Goal: Check status: Check status

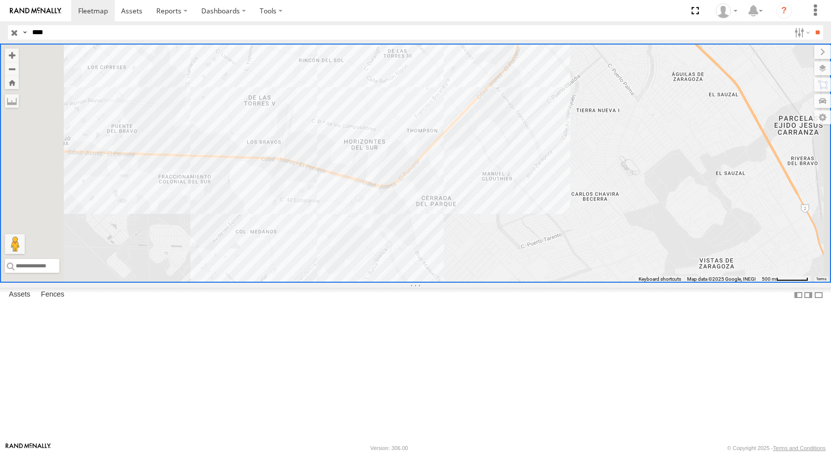
drag, startPoint x: 0, startPoint y: 0, endPoint x: 27, endPoint y: 67, distance: 71.9
click at [0, 0] on div at bounding box center [0, 0] width 0 height 0
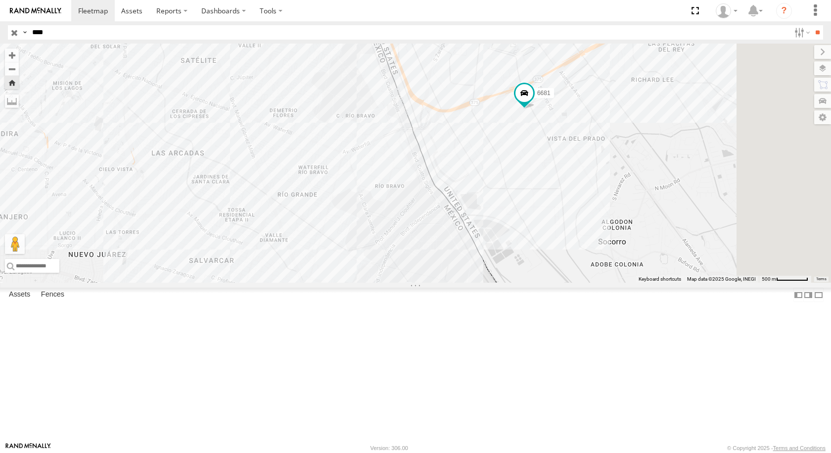
click at [0, 0] on div "6681" at bounding box center [0, 0] width 0 height 0
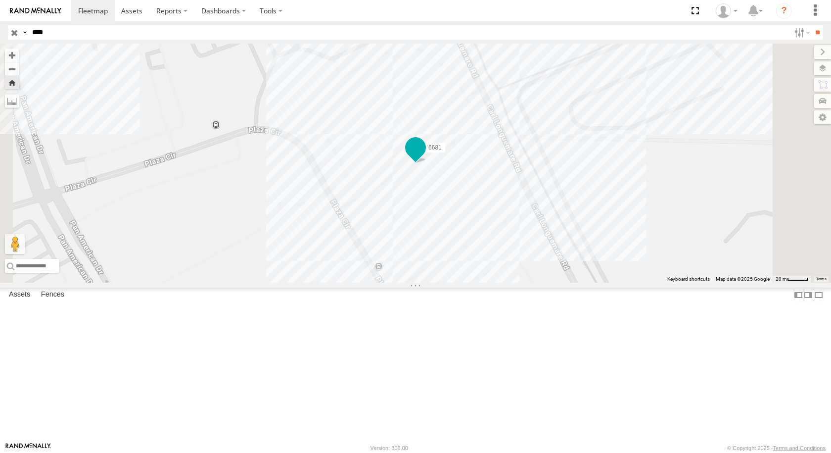
click at [425, 156] on span at bounding box center [416, 148] width 18 height 18
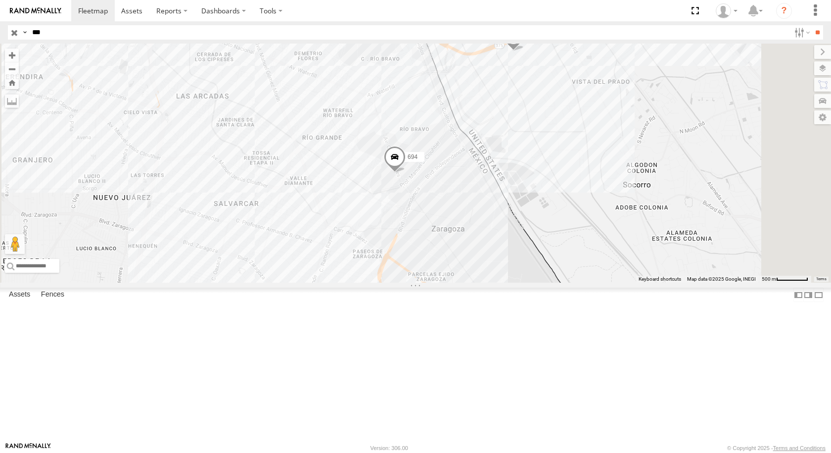
drag, startPoint x: 83, startPoint y: 35, endPoint x: 23, endPoint y: 38, distance: 60.5
click at [23, 38] on div "Search Query Asset ID Asset Label Registration Manufacturer Model VIN Job ID Dr…" at bounding box center [410, 32] width 804 height 14
click at [812, 25] on input "**" at bounding box center [817, 32] width 11 height 14
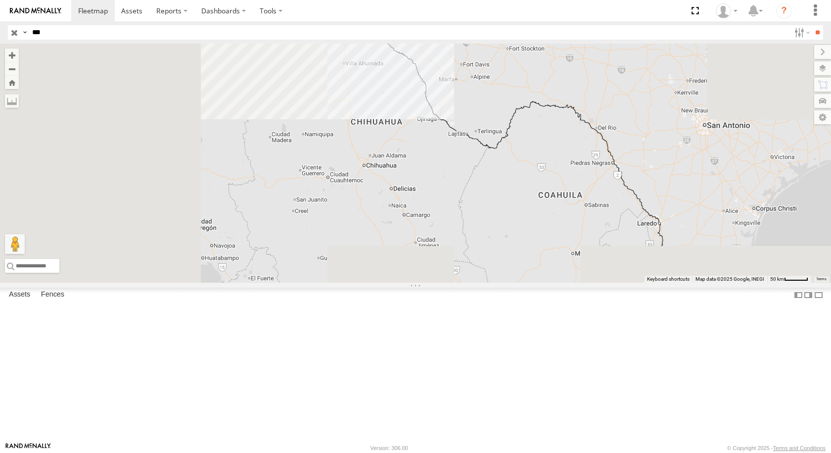
click at [0, 0] on div "594" at bounding box center [0, 0] width 0 height 0
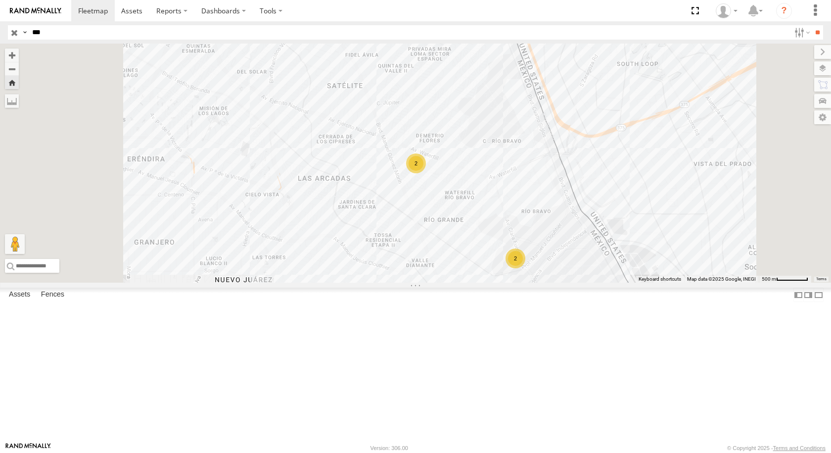
drag, startPoint x: 53, startPoint y: 27, endPoint x: 0, endPoint y: 19, distance: 53.6
click at [0, 19] on body at bounding box center [415, 226] width 831 height 453
type input "****"
click at [812, 25] on input "**" at bounding box center [817, 32] width 11 height 14
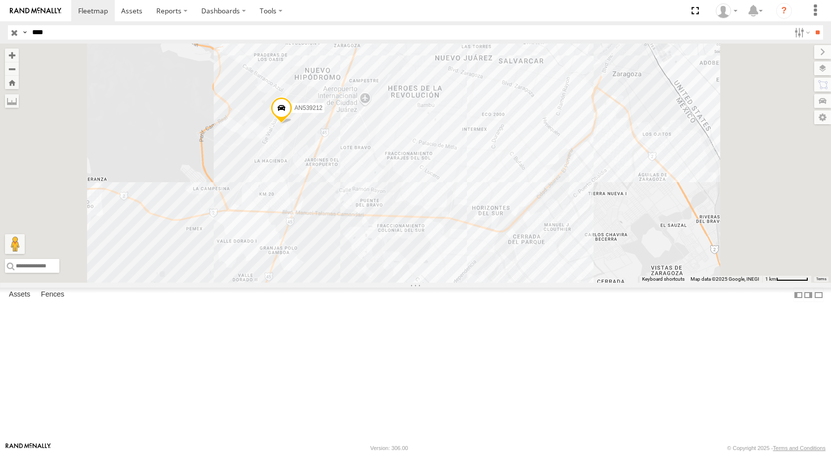
click at [0, 0] on div "8806" at bounding box center [0, 0] width 0 height 0
click at [0, 0] on div "FLEX SUR" at bounding box center [0, 0] width 0 height 0
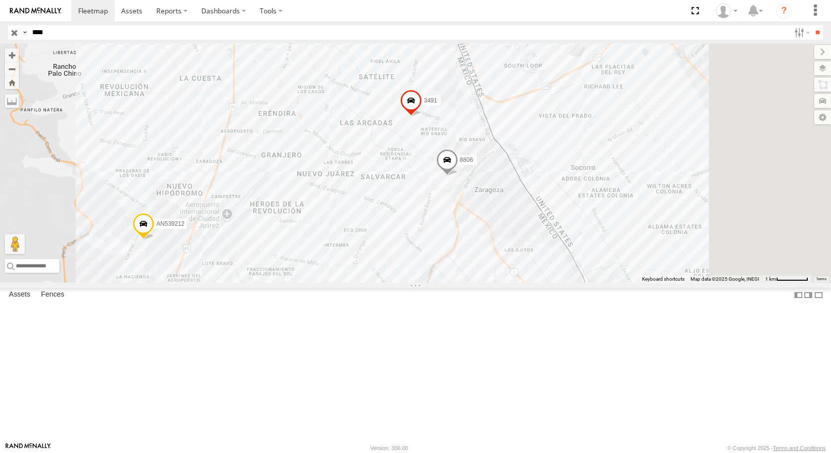
drag, startPoint x: 633, startPoint y: 203, endPoint x: 500, endPoint y: 220, distance: 134.2
click at [509, 221] on div "3491 AN539212 8806" at bounding box center [415, 163] width 831 height 239
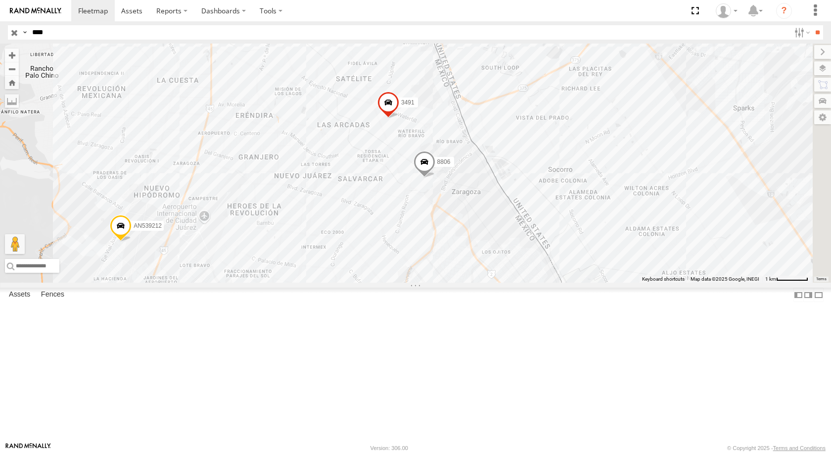
click at [0, 0] on div "8806" at bounding box center [0, 0] width 0 height 0
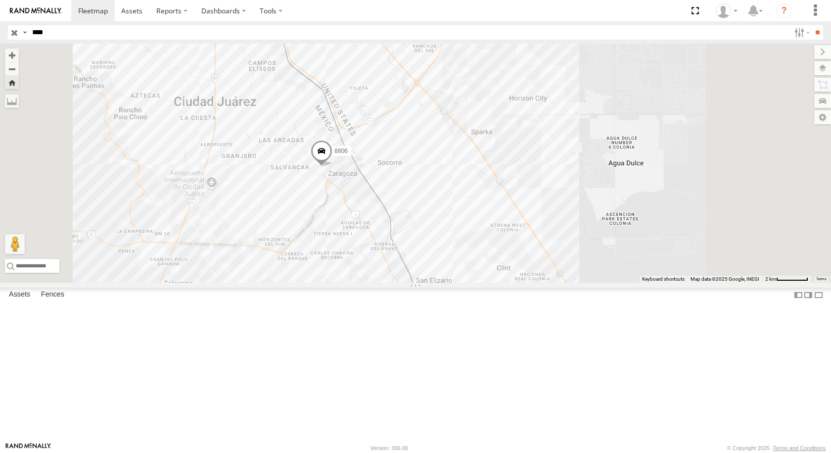
drag, startPoint x: 577, startPoint y: 222, endPoint x: 544, endPoint y: 232, distance: 34.9
click at [544, 232] on div "8806" at bounding box center [415, 163] width 831 height 239
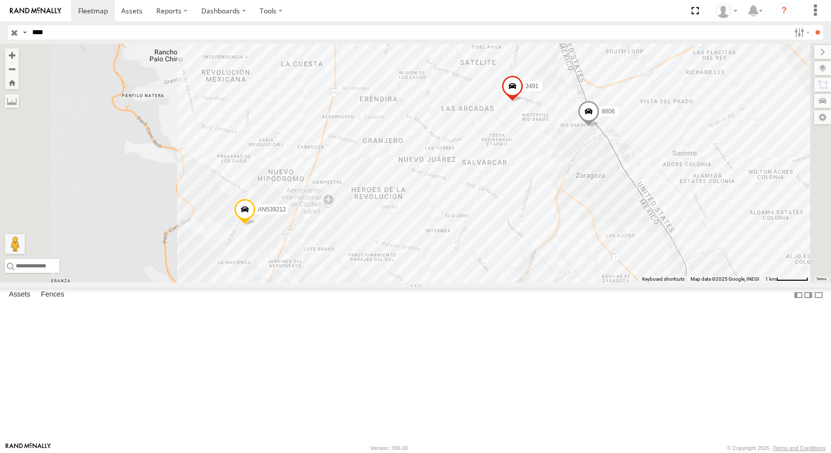
drag, startPoint x: 669, startPoint y: 201, endPoint x: 610, endPoint y: 218, distance: 61.7
click at [610, 218] on div "3491 AN539212 8806" at bounding box center [415, 163] width 831 height 239
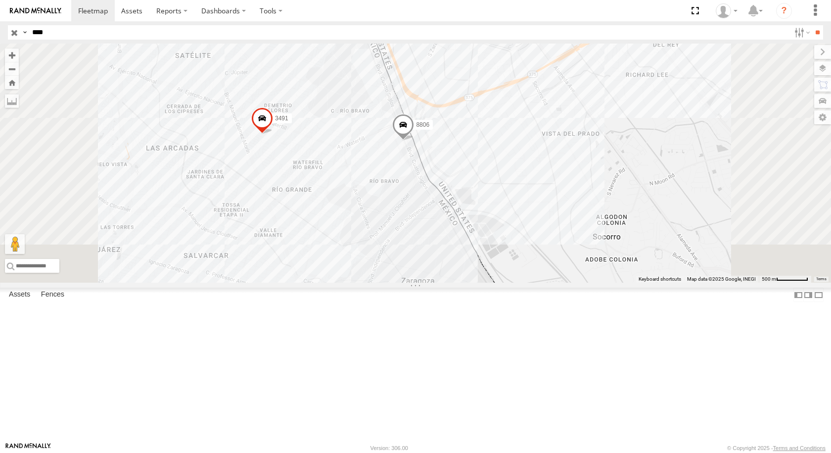
click at [414, 141] on span at bounding box center [403, 127] width 22 height 27
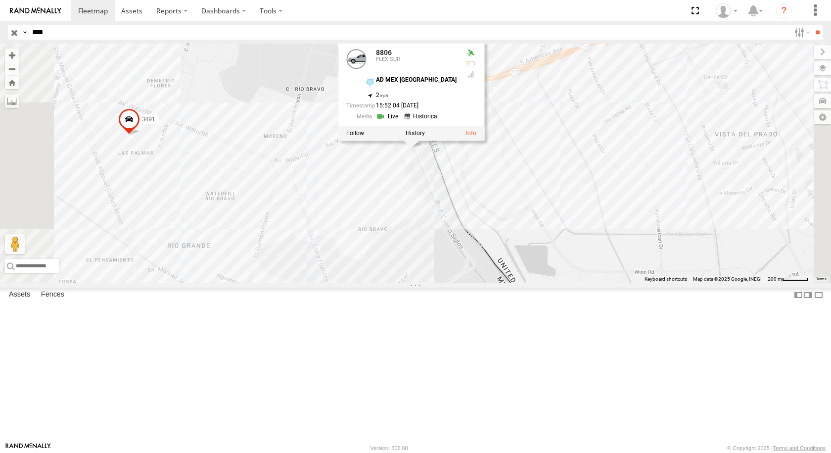
drag, startPoint x: 545, startPoint y: 235, endPoint x: 555, endPoint y: 240, distance: 11.7
click at [555, 240] on div "3491 8806 8806 FLEX SUR AD MEX [GEOGRAPHIC_DATA] 31.66872 , -106.33861 2 15:52:…" at bounding box center [415, 163] width 831 height 239
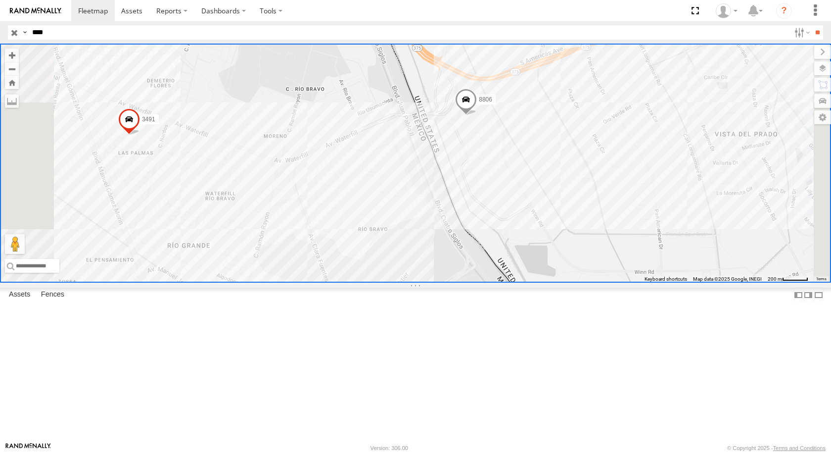
click at [477, 115] on span at bounding box center [466, 102] width 22 height 27
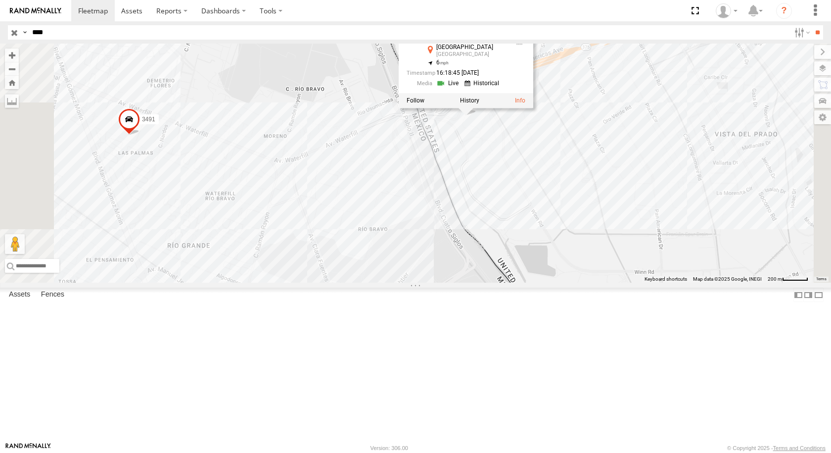
click at [629, 229] on div "3491 8806 8806 FLEX [GEOGRAPHIC_DATA] 31.67114 , -106.33387 6 16:18:45 [DATE]" at bounding box center [415, 163] width 831 height 239
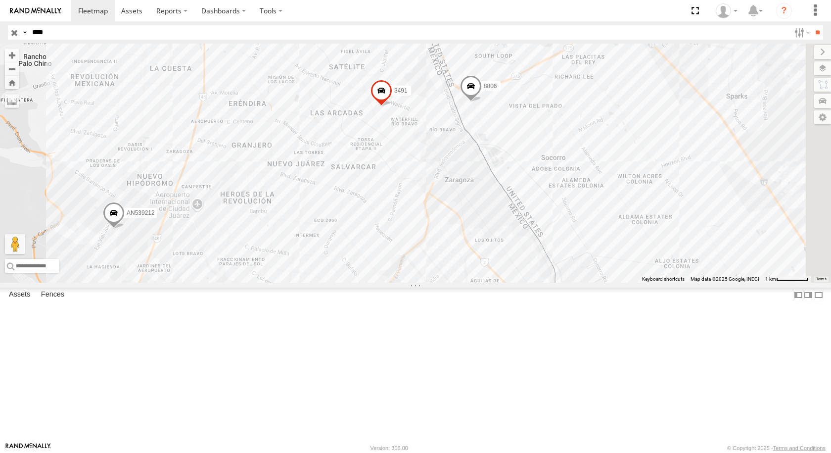
drag, startPoint x: 689, startPoint y: 188, endPoint x: 525, endPoint y: 190, distance: 163.8
click at [547, 189] on div "3491 AN539212 8806" at bounding box center [415, 163] width 831 height 239
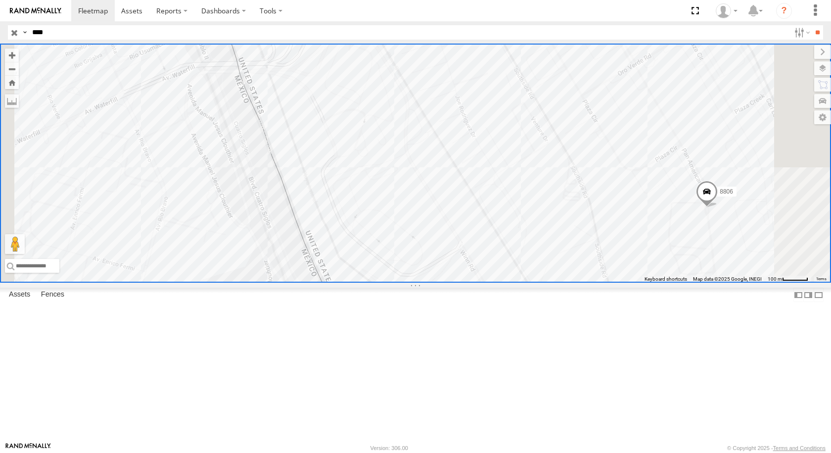
click at [0, 0] on div "8806" at bounding box center [0, 0] width 0 height 0
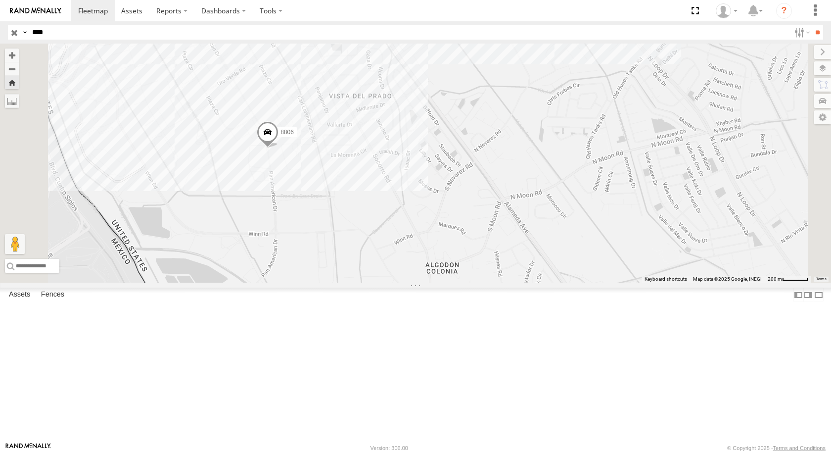
drag, startPoint x: 394, startPoint y: 192, endPoint x: 468, endPoint y: 195, distance: 74.3
click at [467, 196] on div "8806" at bounding box center [415, 163] width 831 height 239
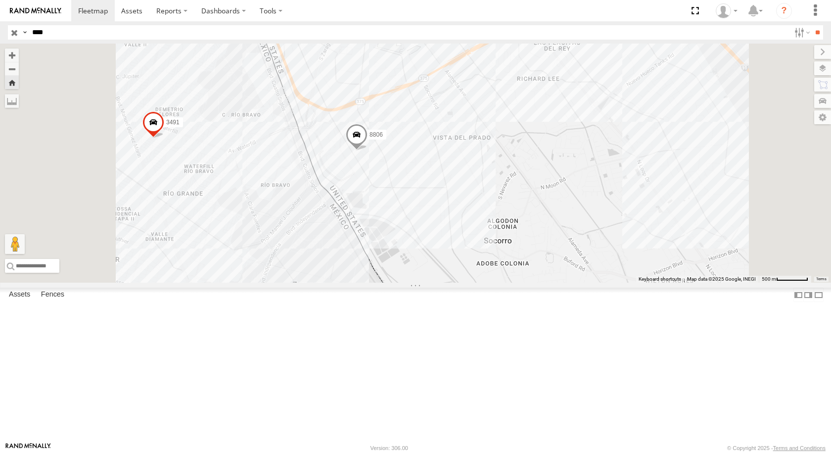
click at [368, 150] on span at bounding box center [357, 137] width 22 height 27
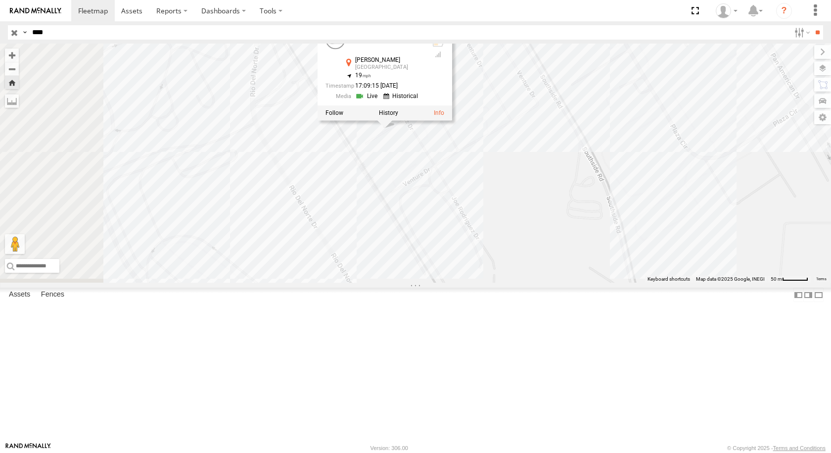
drag, startPoint x: 471, startPoint y: 229, endPoint x: 538, endPoint y: 307, distance: 102.8
click at [550, 283] on div "3491 8806 8806 FLEX SUR [PERSON_NAME] El Paso 31.66785 , -106.32782 19 17:09:15…" at bounding box center [415, 163] width 831 height 239
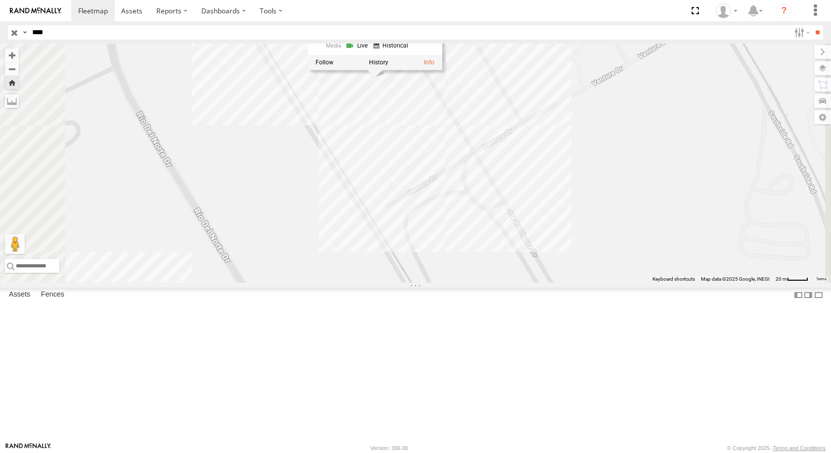
drag, startPoint x: 554, startPoint y: 267, endPoint x: 558, endPoint y: 284, distance: 17.4
click at [558, 283] on div "3491 8806 8806 FLEX SUR [PERSON_NAME] El Paso 31.66785 , -106.32782 19 17:09:15…" at bounding box center [415, 163] width 831 height 239
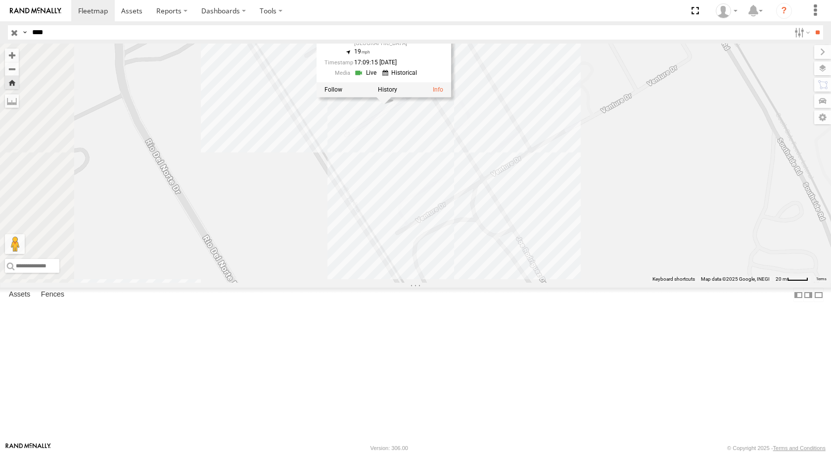
click at [702, 173] on div "3491 8806 8806 FLEX SUR [PERSON_NAME] El Paso 31.66785 , -106.32782 19 17:09:15…" at bounding box center [415, 163] width 831 height 239
click at [395, 105] on span at bounding box center [384, 91] width 22 height 27
click at [540, 218] on div "3491 8806 8806 FLEX SUR [PERSON_NAME] El Paso 31.66785 , -106.32782 19 17:09:15…" at bounding box center [415, 163] width 831 height 239
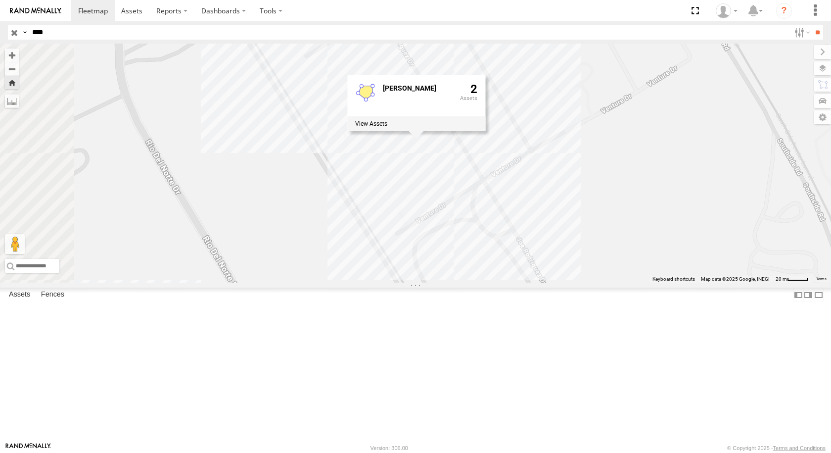
click at [502, 227] on div "[STREET_ADDRESS][PERSON_NAME]" at bounding box center [415, 163] width 831 height 239
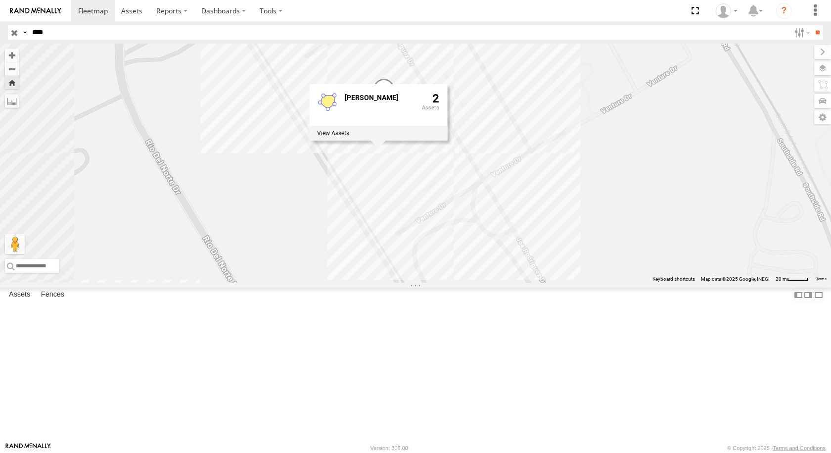
click at [507, 148] on div "[STREET_ADDRESS][PERSON_NAME]" at bounding box center [415, 163] width 831 height 239
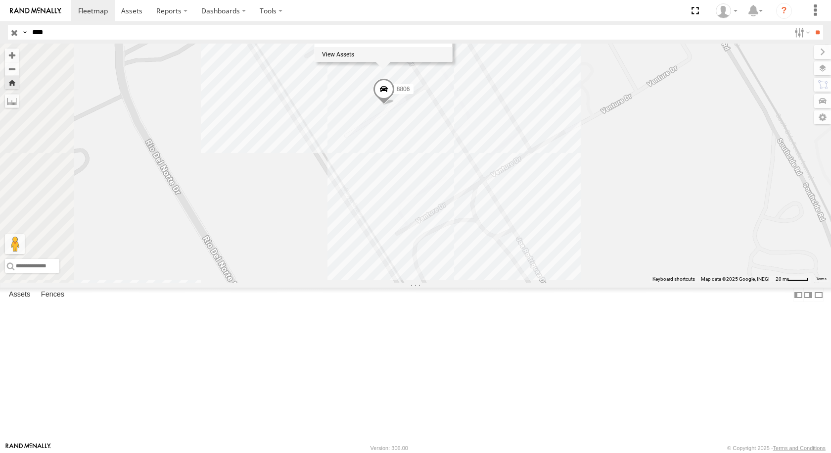
click at [395, 105] on span at bounding box center [384, 91] width 22 height 27
click at [535, 197] on div "3491 8806 8806 FLEX SUR [PERSON_NAME] El Paso 31.66785 , -106.32782 19 17:09:15…" at bounding box center [415, 163] width 831 height 239
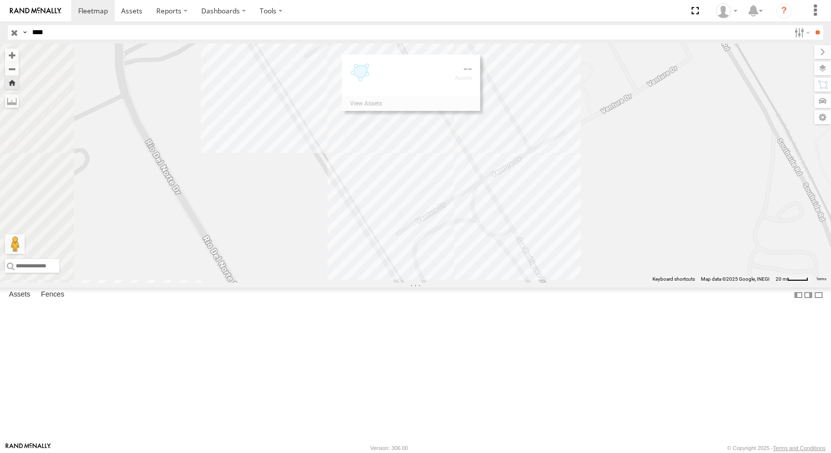
click at [535, 197] on div "3491 8806" at bounding box center [415, 163] width 831 height 239
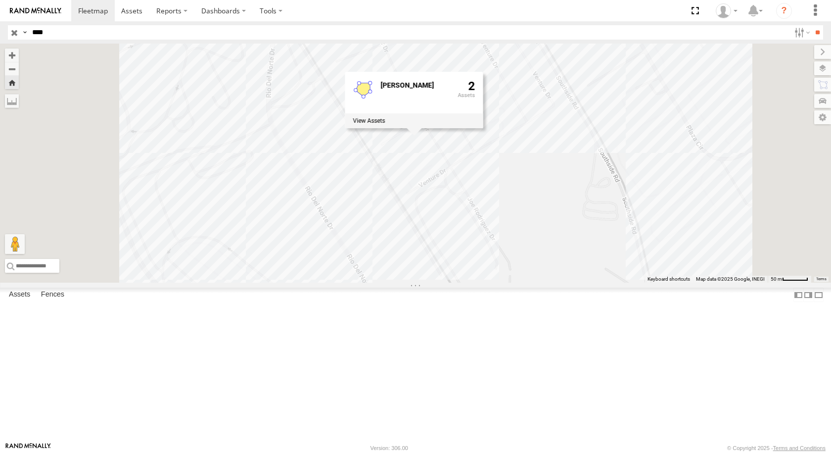
click at [619, 238] on div "[STREET_ADDRESS][PERSON_NAME]" at bounding box center [415, 163] width 831 height 239
click at [412, 129] on span at bounding box center [401, 115] width 22 height 27
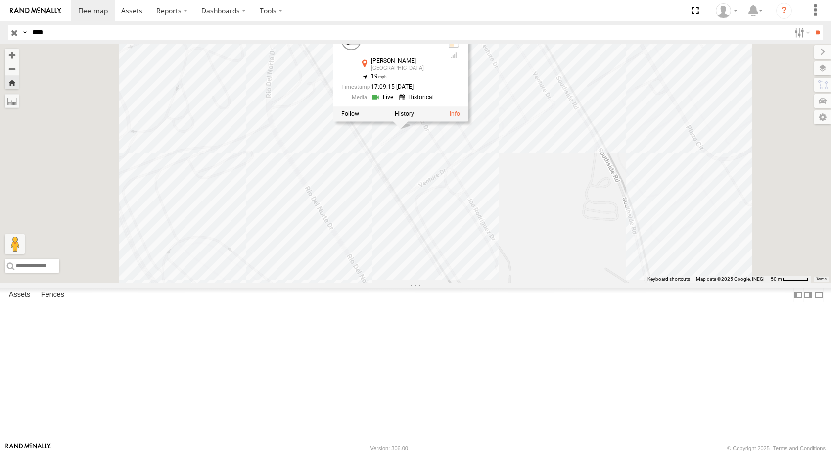
click at [379, 240] on div "3491 8806 8806 FLEX SUR [PERSON_NAME] El Paso 31.66785 , -106.32782 19 17:09:15…" at bounding box center [415, 163] width 831 height 239
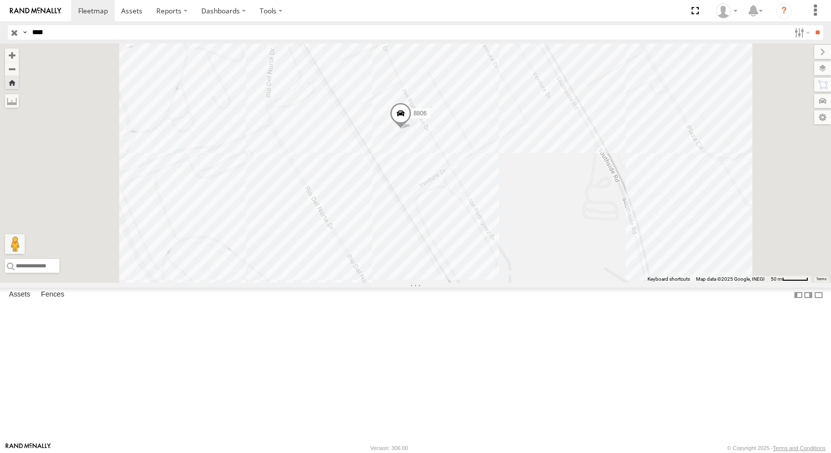
click at [412, 129] on span at bounding box center [401, 115] width 22 height 27
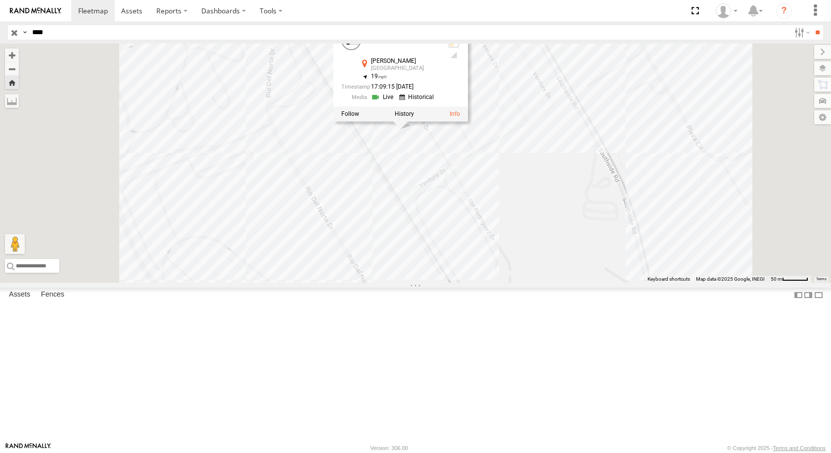
click at [504, 283] on div "3491 8806 8806 FLEX SUR [PERSON_NAME] El Paso 31.66785 , -106.32782 19 17:09:15…" at bounding box center [415, 163] width 831 height 239
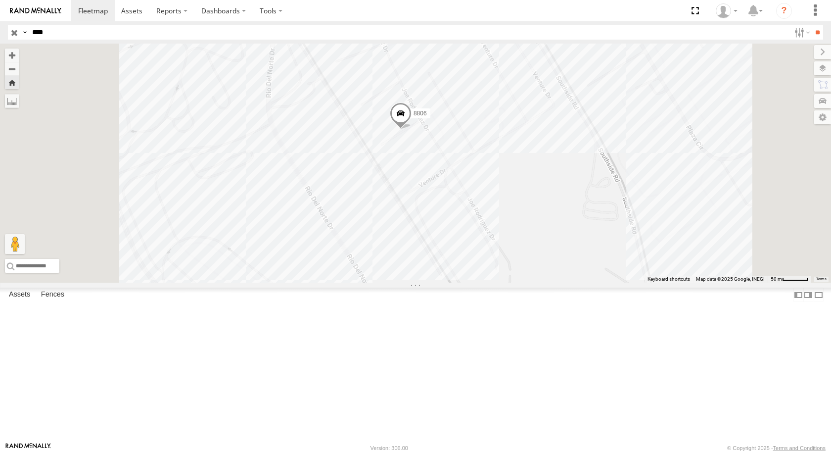
click at [537, 187] on div "3491 8806" at bounding box center [415, 163] width 831 height 239
click at [412, 129] on span at bounding box center [401, 115] width 22 height 27
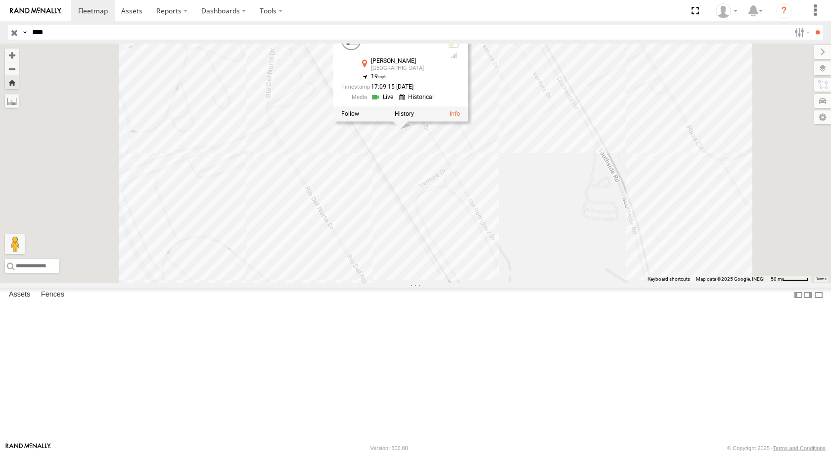
click at [540, 283] on div "3491 8806 8806 FLEX SUR [PERSON_NAME] El Paso 31.66785 , -106.32782 19 17:09:15…" at bounding box center [415, 163] width 831 height 239
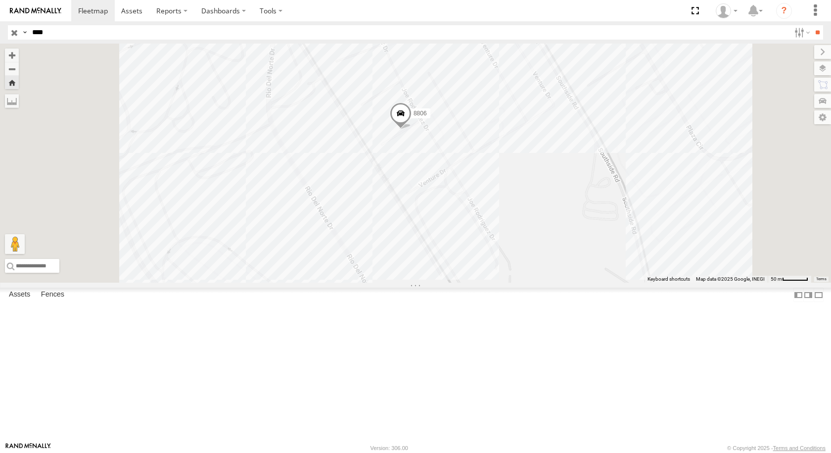
click at [412, 129] on span at bounding box center [401, 115] width 22 height 27
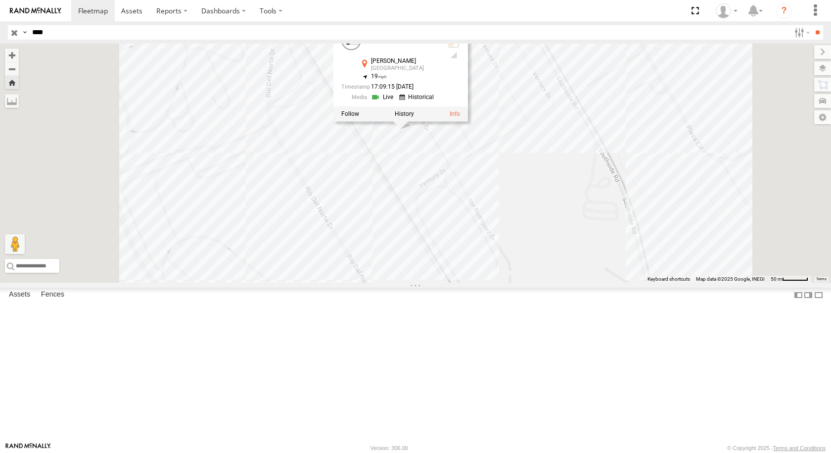
click at [479, 277] on div "3491 8806 8806 FLEX SUR [PERSON_NAME] El Paso 31.66785 , -106.32782 19 17:09:15…" at bounding box center [415, 163] width 831 height 239
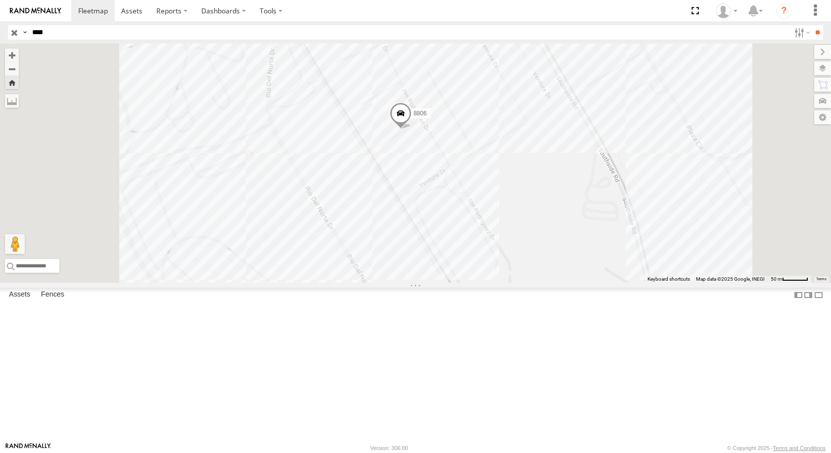
click at [412, 129] on span at bounding box center [401, 115] width 22 height 27
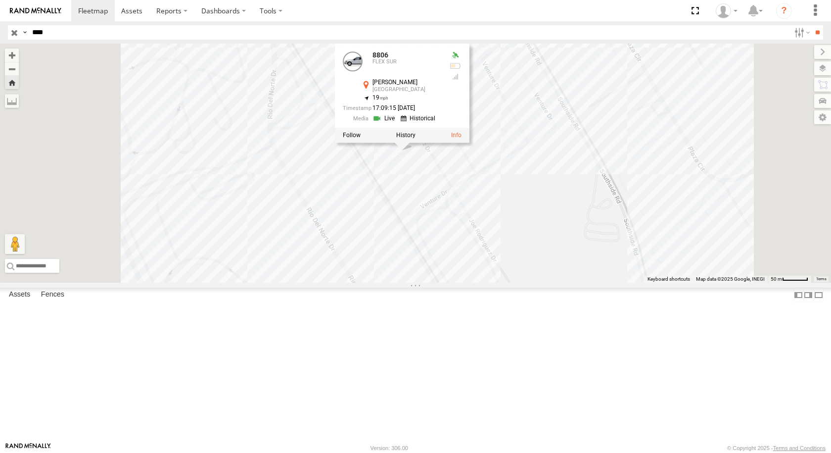
drag, startPoint x: 482, startPoint y: 263, endPoint x: 484, endPoint y: 296, distance: 33.2
click at [484, 283] on div "3491 8806 8806 FLEX SUR [PERSON_NAME] El Paso 31.66785 , -106.32782 19 17:09:15…" at bounding box center [415, 163] width 831 height 239
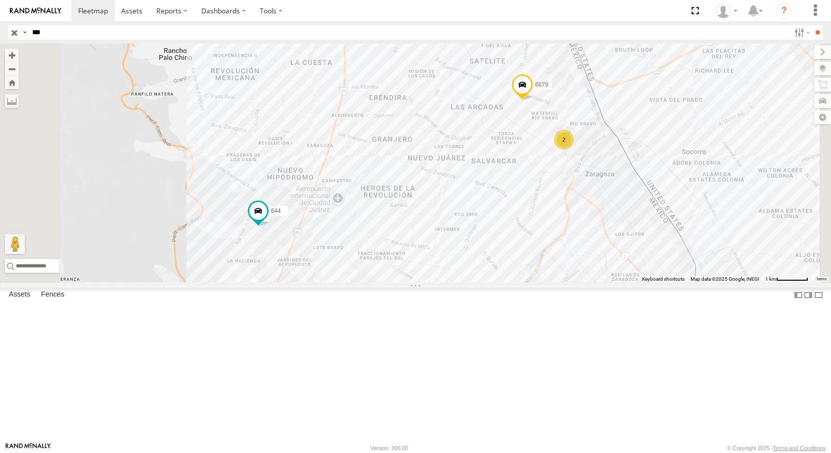
click at [79, 27] on input "***" at bounding box center [409, 32] width 762 height 14
type input "*"
click at [812, 25] on input "**" at bounding box center [817, 32] width 11 height 14
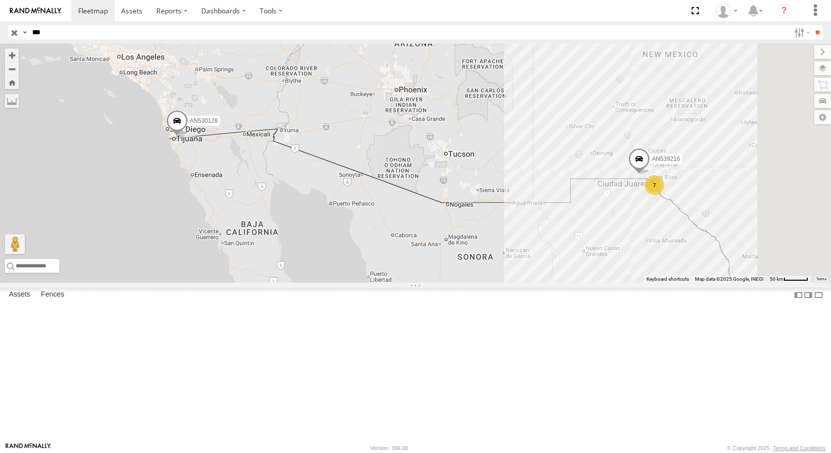
click at [0, 0] on div "760" at bounding box center [0, 0] width 0 height 0
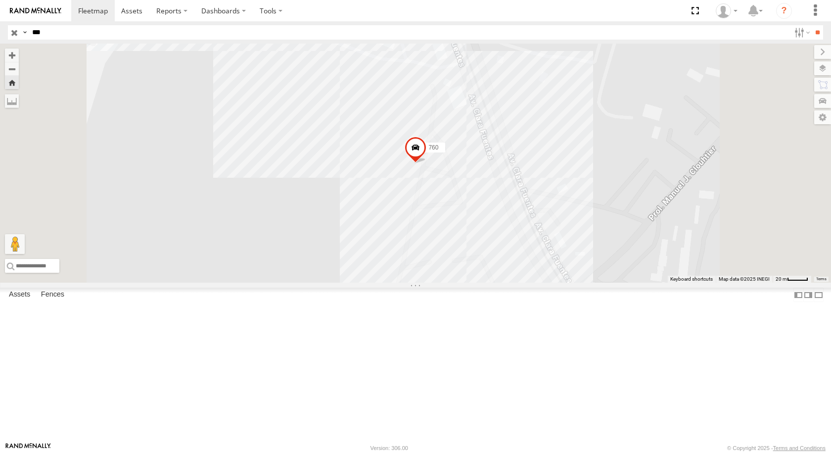
click at [72, 37] on input "***" at bounding box center [409, 32] width 762 height 14
type input "*"
type input "****"
click at [812, 25] on input "**" at bounding box center [817, 32] width 11 height 14
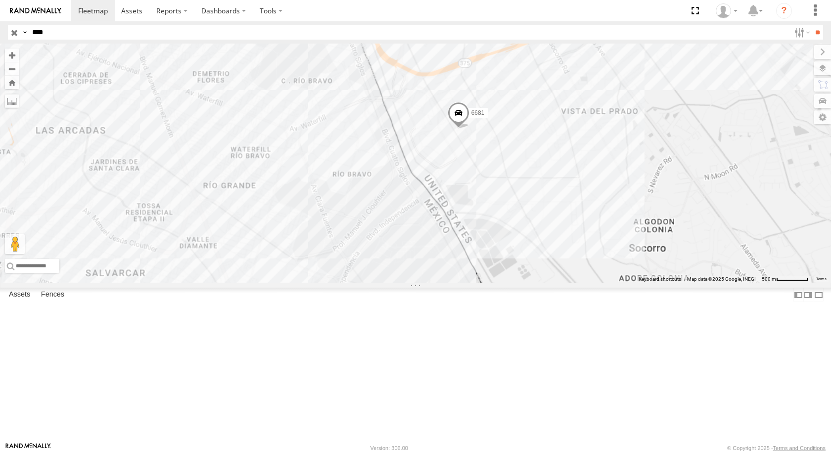
click at [0, 0] on div "6681" at bounding box center [0, 0] width 0 height 0
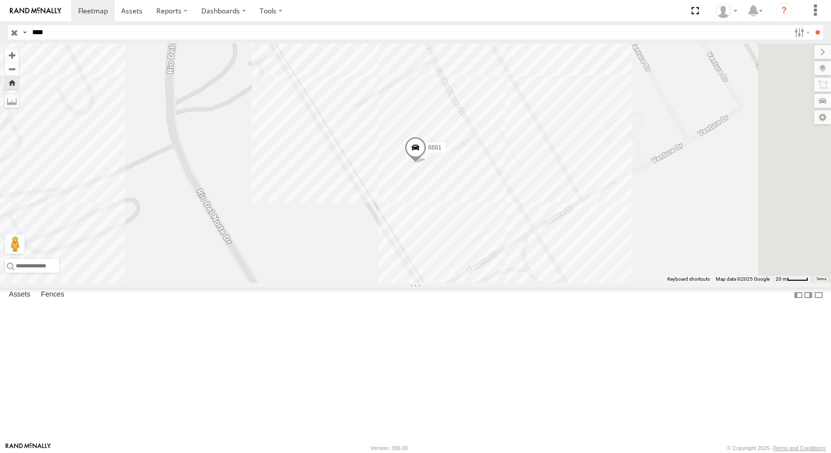
click at [427, 163] on span at bounding box center [416, 149] width 22 height 27
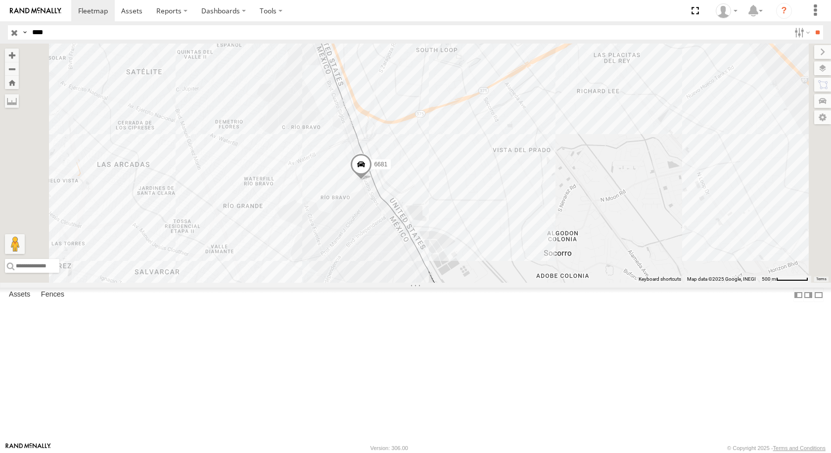
click at [372, 180] on span at bounding box center [361, 166] width 22 height 27
click at [0, 0] on div "6681" at bounding box center [0, 0] width 0 height 0
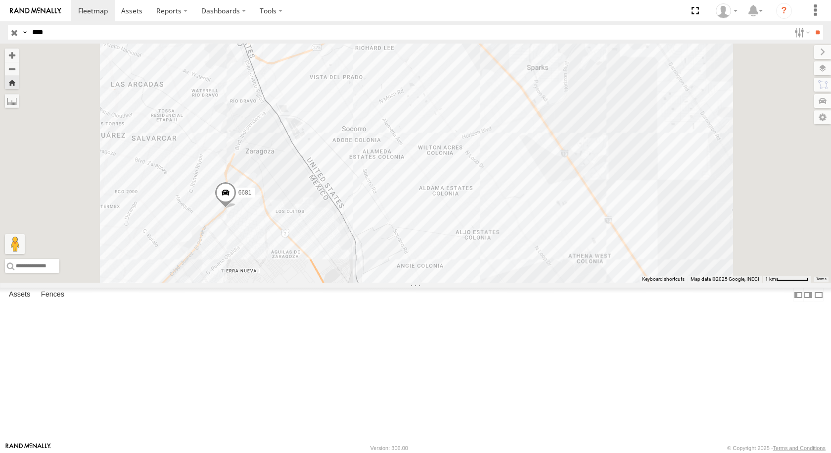
drag, startPoint x: 442, startPoint y: 166, endPoint x: 460, endPoint y: 241, distance: 77.3
click at [460, 241] on div "6681" at bounding box center [415, 163] width 831 height 239
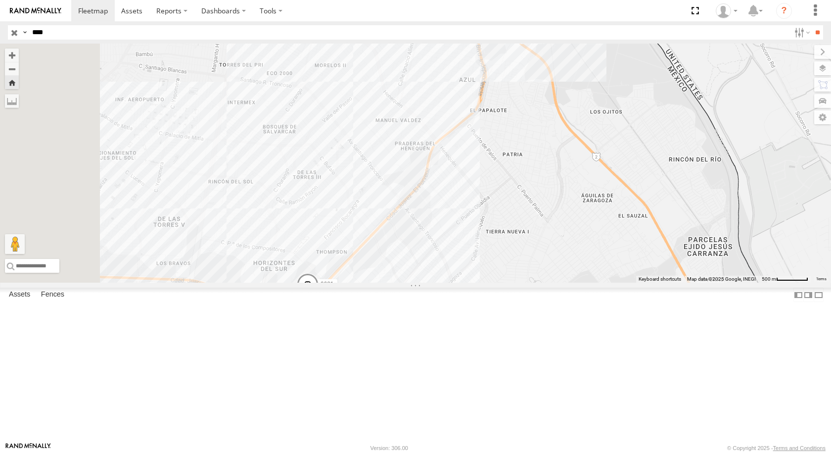
drag, startPoint x: 512, startPoint y: 262, endPoint x: 594, endPoint y: 147, distance: 141.2
click at [594, 147] on div "6681" at bounding box center [415, 163] width 831 height 239
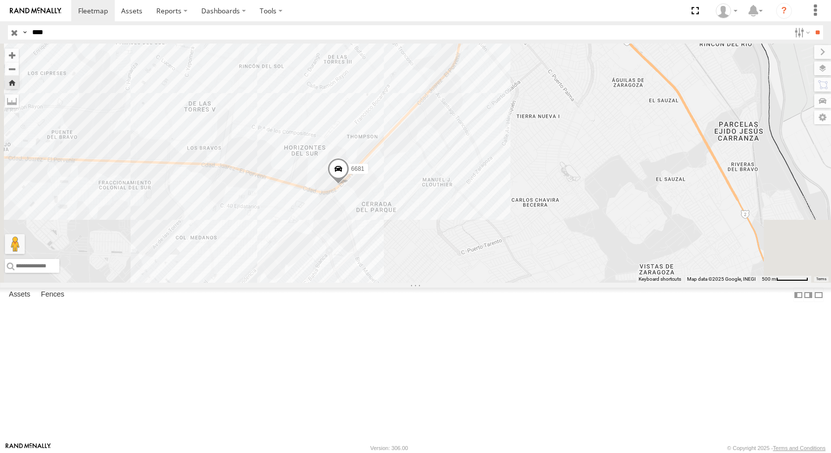
click at [302, 452] on footer "Rand McNally Version: 306.00 © Copyright 2025 - Terms and Conditions" at bounding box center [415, 447] width 831 height 11
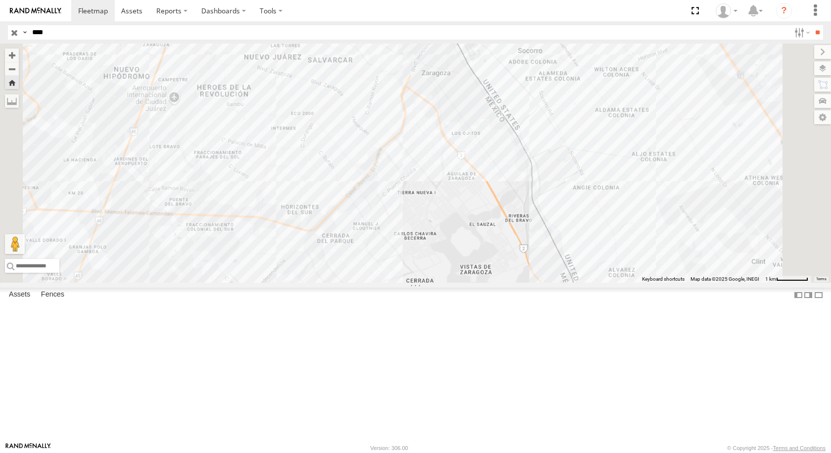
drag, startPoint x: 395, startPoint y: 367, endPoint x: 428, endPoint y: 337, distance: 44.9
click at [428, 283] on div "6681" at bounding box center [415, 163] width 831 height 239
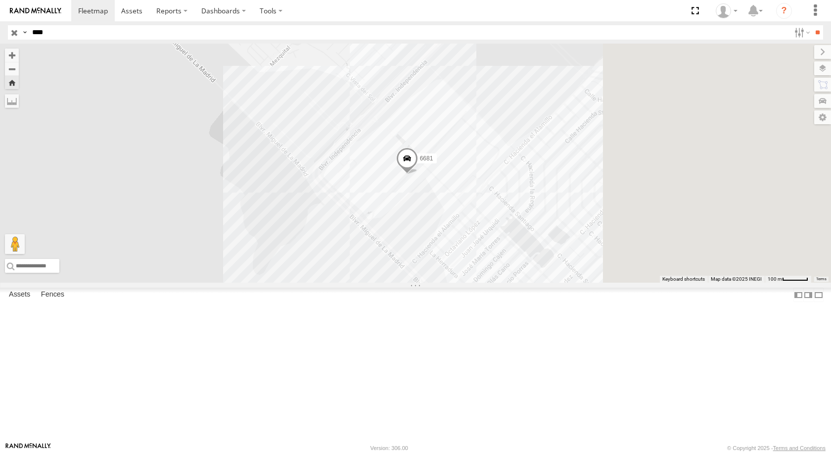
drag, startPoint x: 626, startPoint y: 277, endPoint x: 363, endPoint y: 263, distance: 263.6
click at [364, 263] on div "6681" at bounding box center [415, 163] width 831 height 239
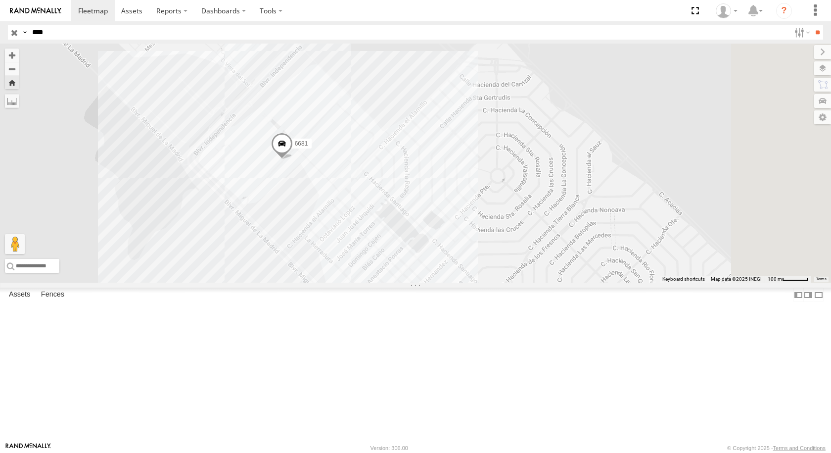
click at [293, 159] on span at bounding box center [282, 145] width 22 height 27
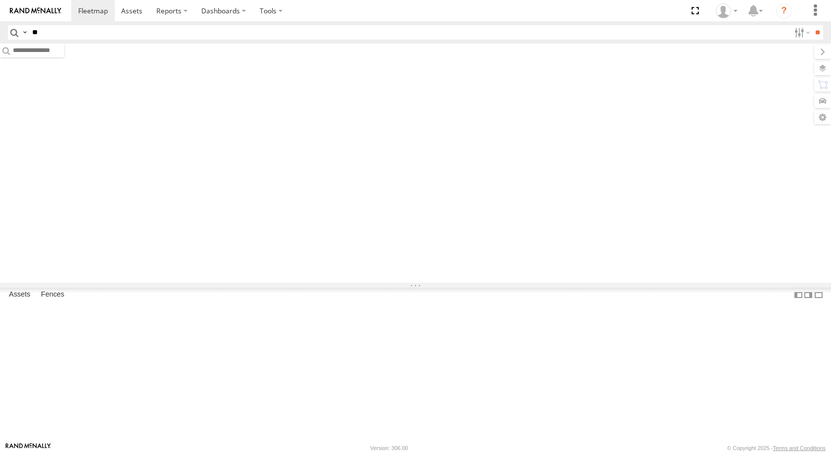
type input "*"
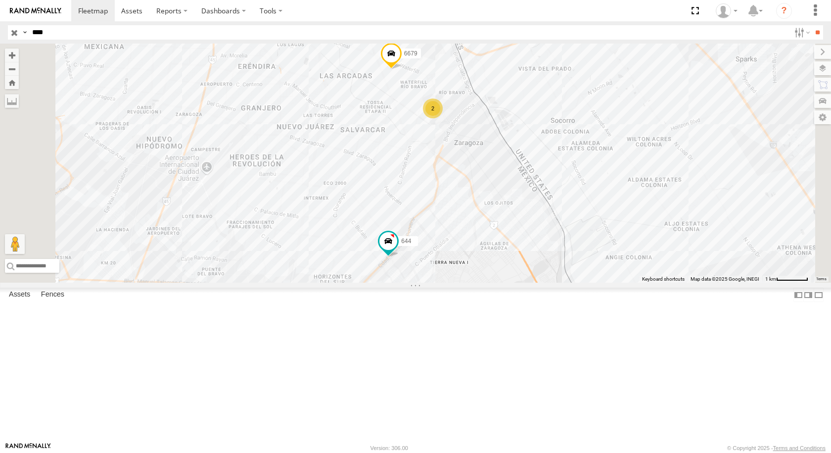
type input "****"
click at [812, 25] on input "**" at bounding box center [817, 32] width 11 height 14
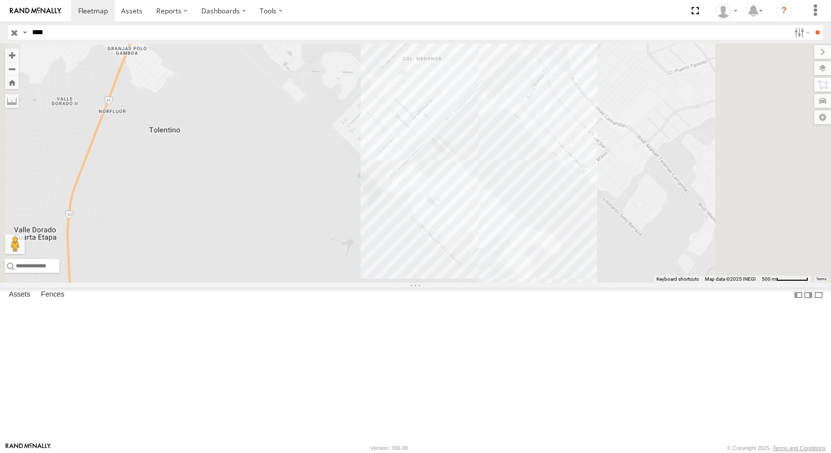
click at [0, 0] on div "5742" at bounding box center [0, 0] width 0 height 0
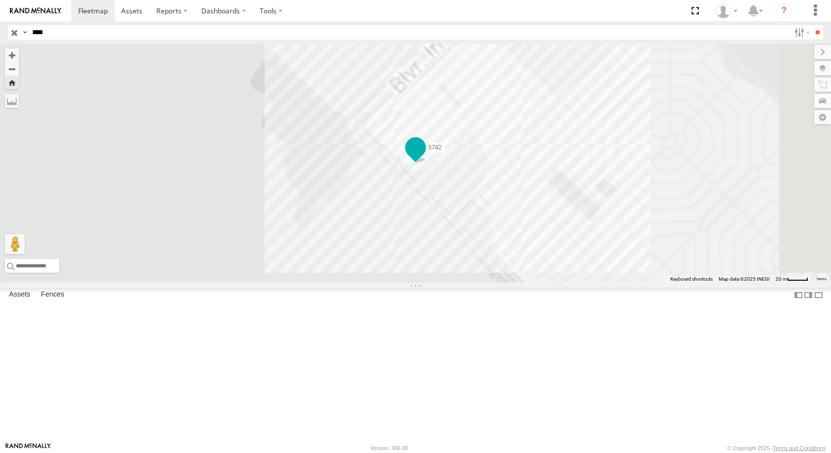
click at [425, 156] on span at bounding box center [416, 148] width 18 height 18
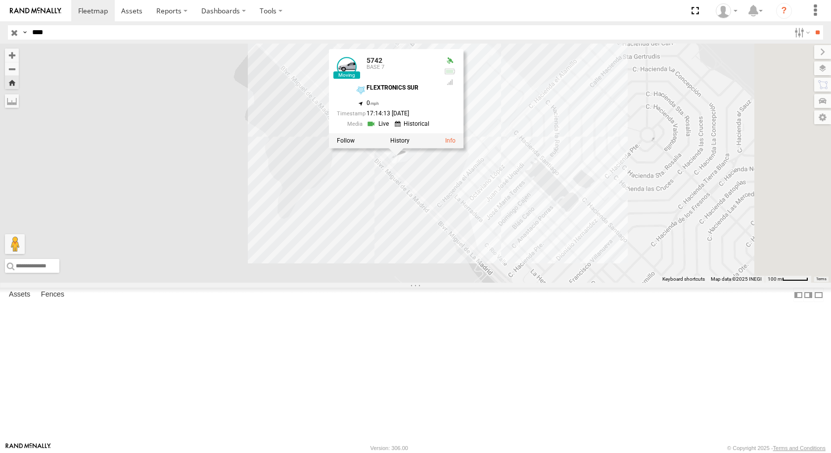
drag, startPoint x: 607, startPoint y: 263, endPoint x: 509, endPoint y: 289, distance: 101.4
click at [509, 283] on div "5742 5742 BASE 7 FLEXTRONICS SUR 31.57315 , -106.40713 0 17:14:13 08/20/2025" at bounding box center [415, 163] width 831 height 239
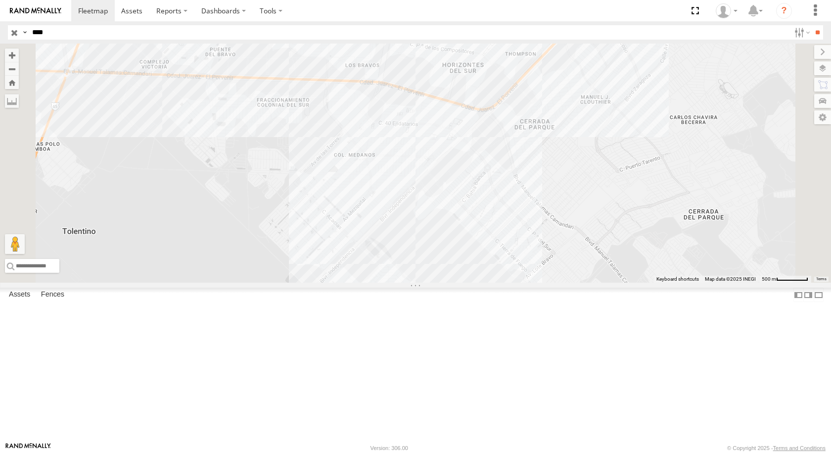
drag, startPoint x: 647, startPoint y: 135, endPoint x: 582, endPoint y: 226, distance: 111.5
click at [582, 226] on div "5742" at bounding box center [415, 163] width 831 height 239
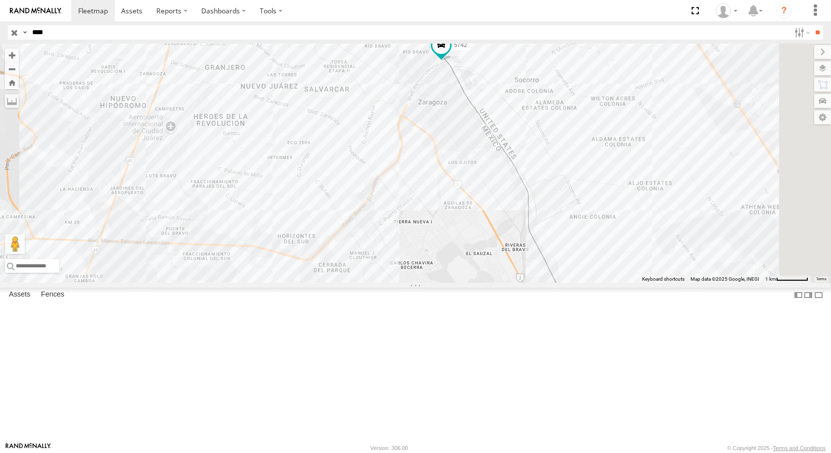
drag, startPoint x: 611, startPoint y: 110, endPoint x: 435, endPoint y: 266, distance: 235.2
click at [435, 266] on div "5742" at bounding box center [415, 163] width 831 height 239
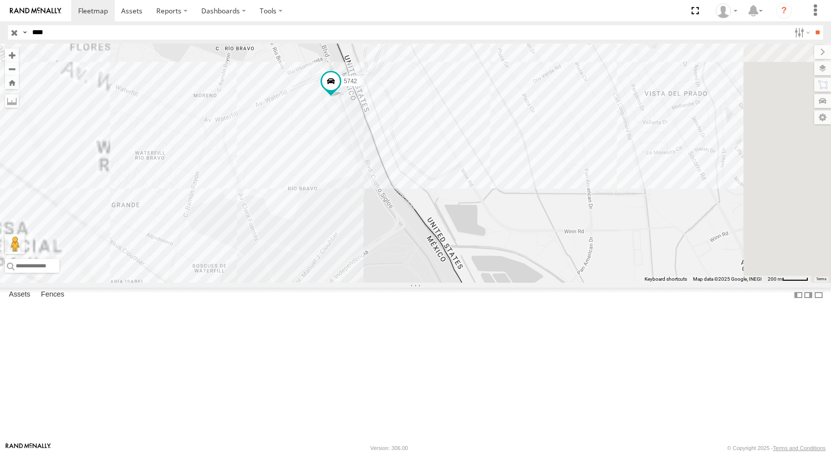
drag, startPoint x: 501, startPoint y: 259, endPoint x: 467, endPoint y: 179, distance: 86.9
click at [475, 200] on div "5742" at bounding box center [415, 163] width 831 height 239
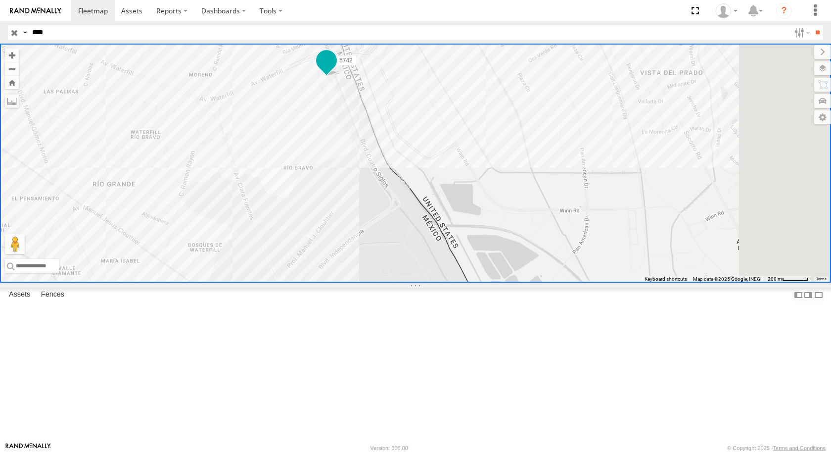
click at [335, 69] on span at bounding box center [327, 60] width 18 height 18
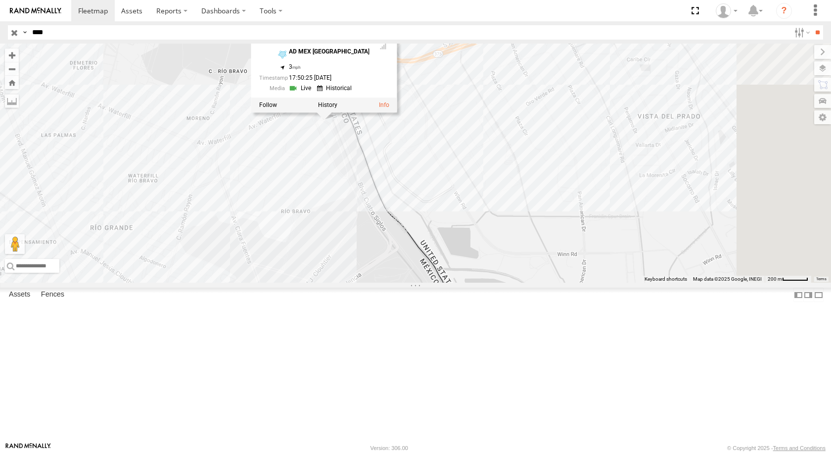
drag, startPoint x: 451, startPoint y: 190, endPoint x: 448, endPoint y: 239, distance: 48.6
click at [448, 239] on div "5742 5742 BASE 7 AD MEX ZARAGOZA 31.66948 , -106.3395 3 17:50:25 08/20/2025" at bounding box center [415, 163] width 831 height 239
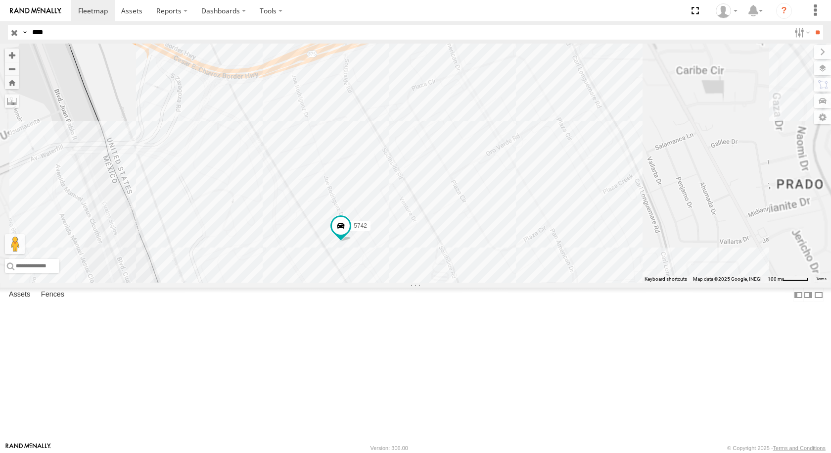
click at [451, 283] on div "5742" at bounding box center [415, 163] width 831 height 239
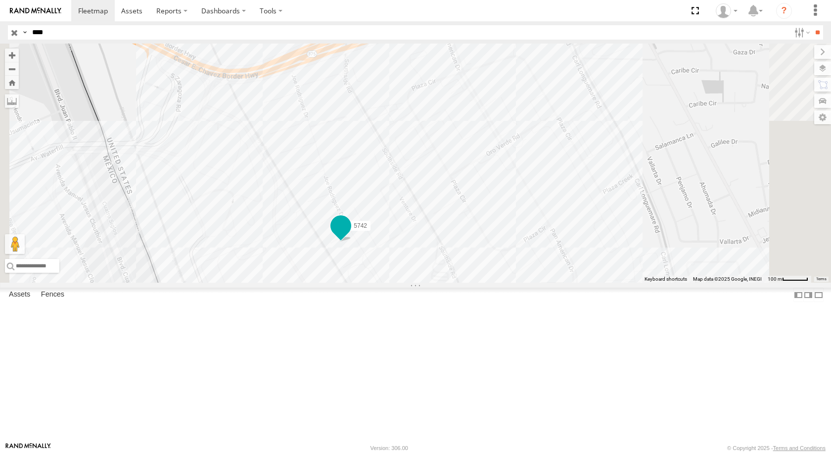
click at [350, 235] on span at bounding box center [341, 226] width 18 height 18
